Goal: Check status

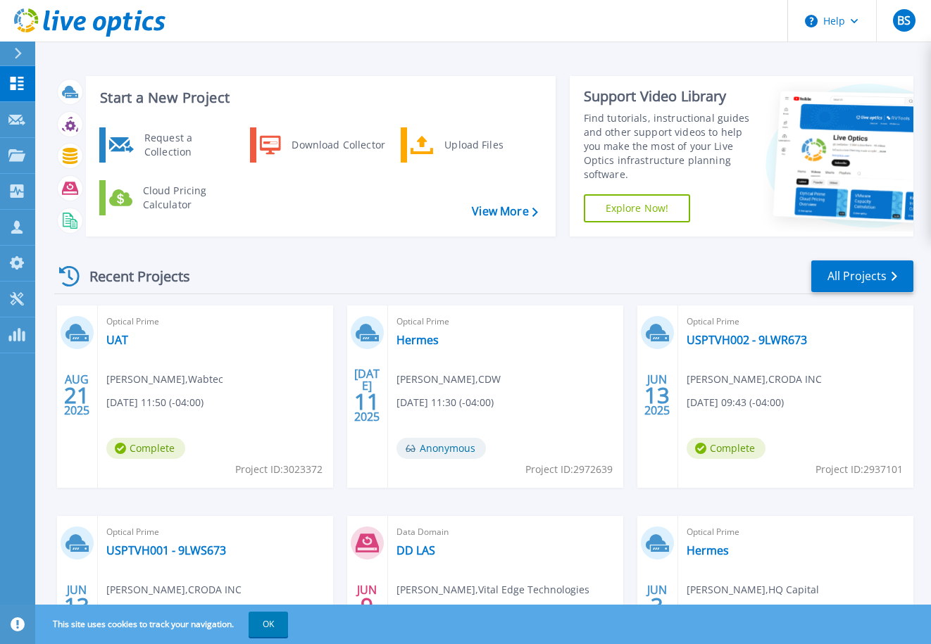
click at [164, 380] on span "[PERSON_NAME] , Wabtec" at bounding box center [164, 379] width 117 height 15
click at [117, 346] on link "UAT" at bounding box center [117, 340] width 22 height 14
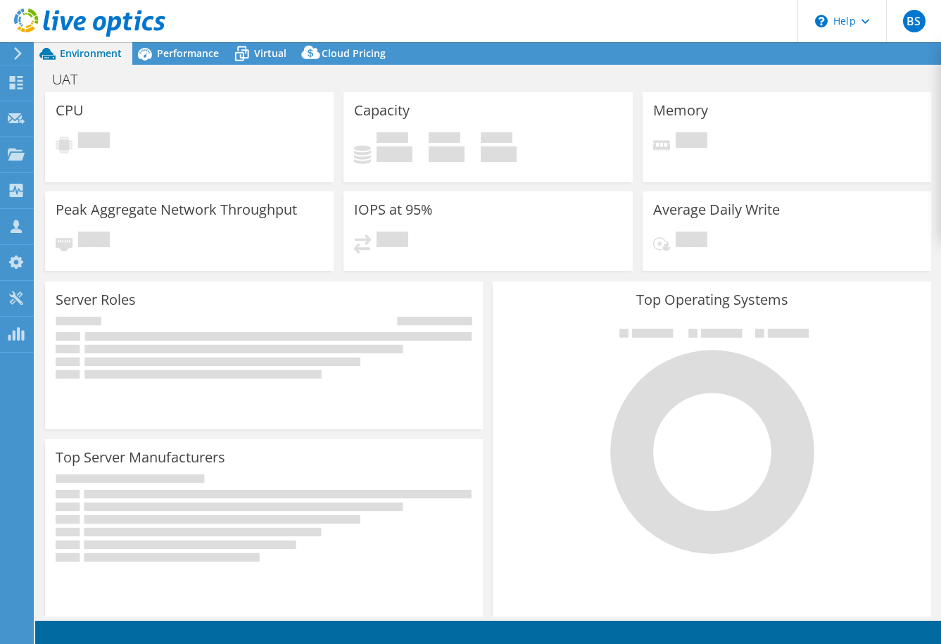
select select "USEast"
select select "USD"
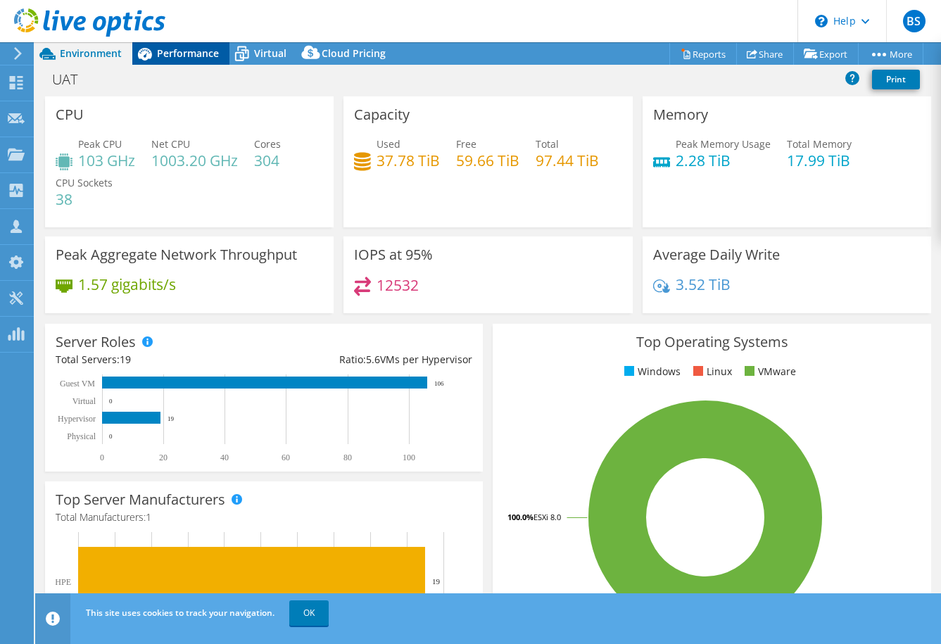
click at [189, 51] on span "Performance" at bounding box center [188, 52] width 62 height 13
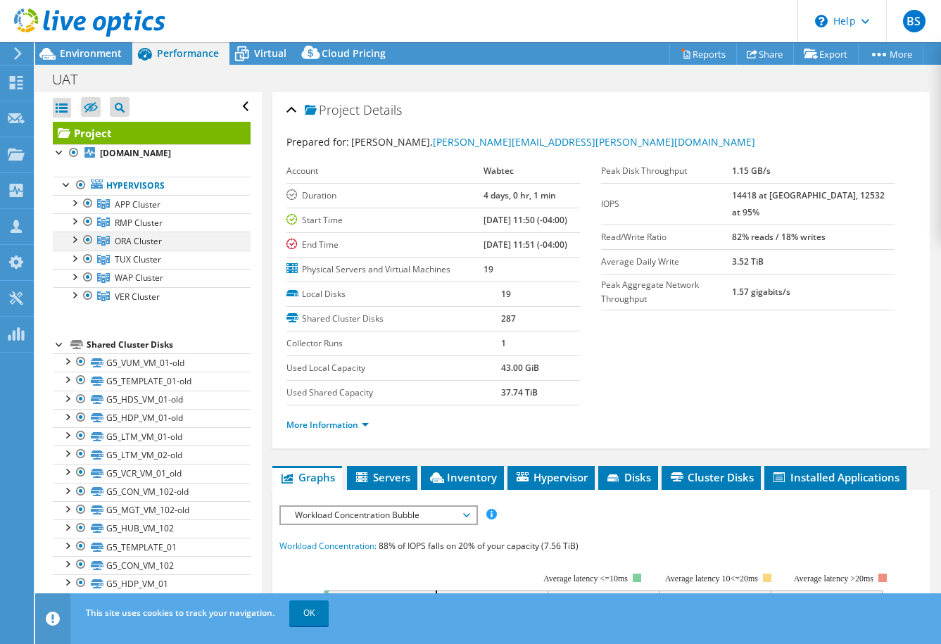
click at [72, 246] on div at bounding box center [74, 239] width 14 height 14
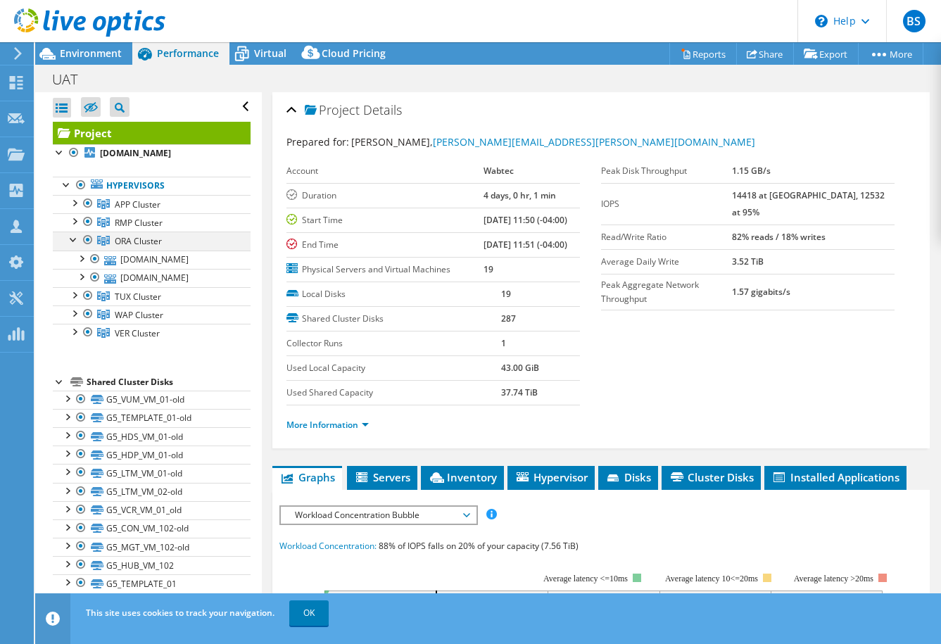
click at [72, 246] on div at bounding box center [74, 239] width 14 height 14
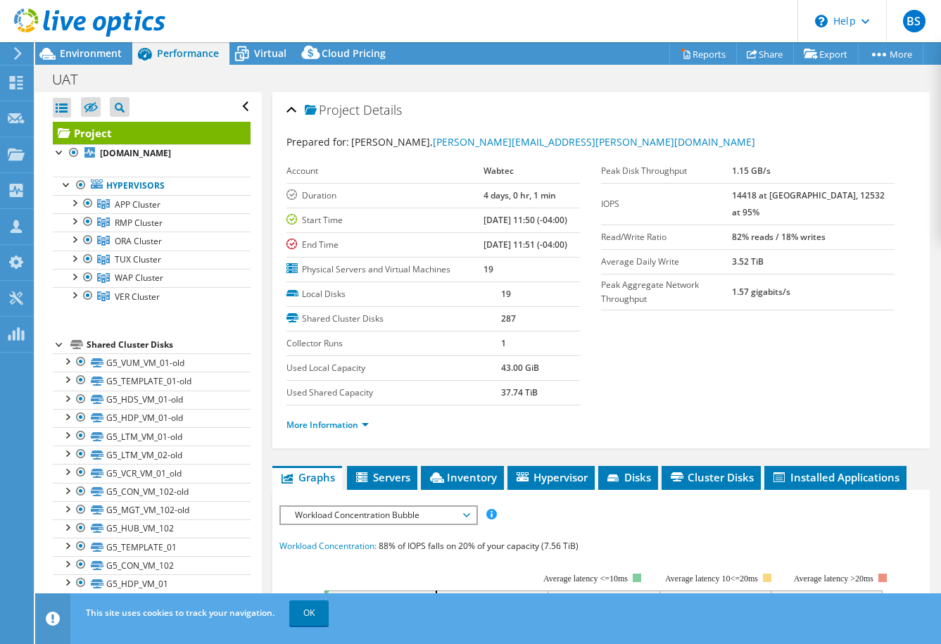
click at [756, 364] on section "Prepared for: [PERSON_NAME], [PERSON_NAME][EMAIL_ADDRESS][PERSON_NAME][DOMAIN_N…" at bounding box center [601, 289] width 629 height 310
click at [644, 348] on section "Prepared for: [PERSON_NAME], [PERSON_NAME][EMAIL_ADDRESS][PERSON_NAME][DOMAIN_N…" at bounding box center [601, 289] width 629 height 310
click at [80, 58] on span "Environment" at bounding box center [91, 52] width 62 height 13
